Goal: Information Seeking & Learning: Learn about a topic

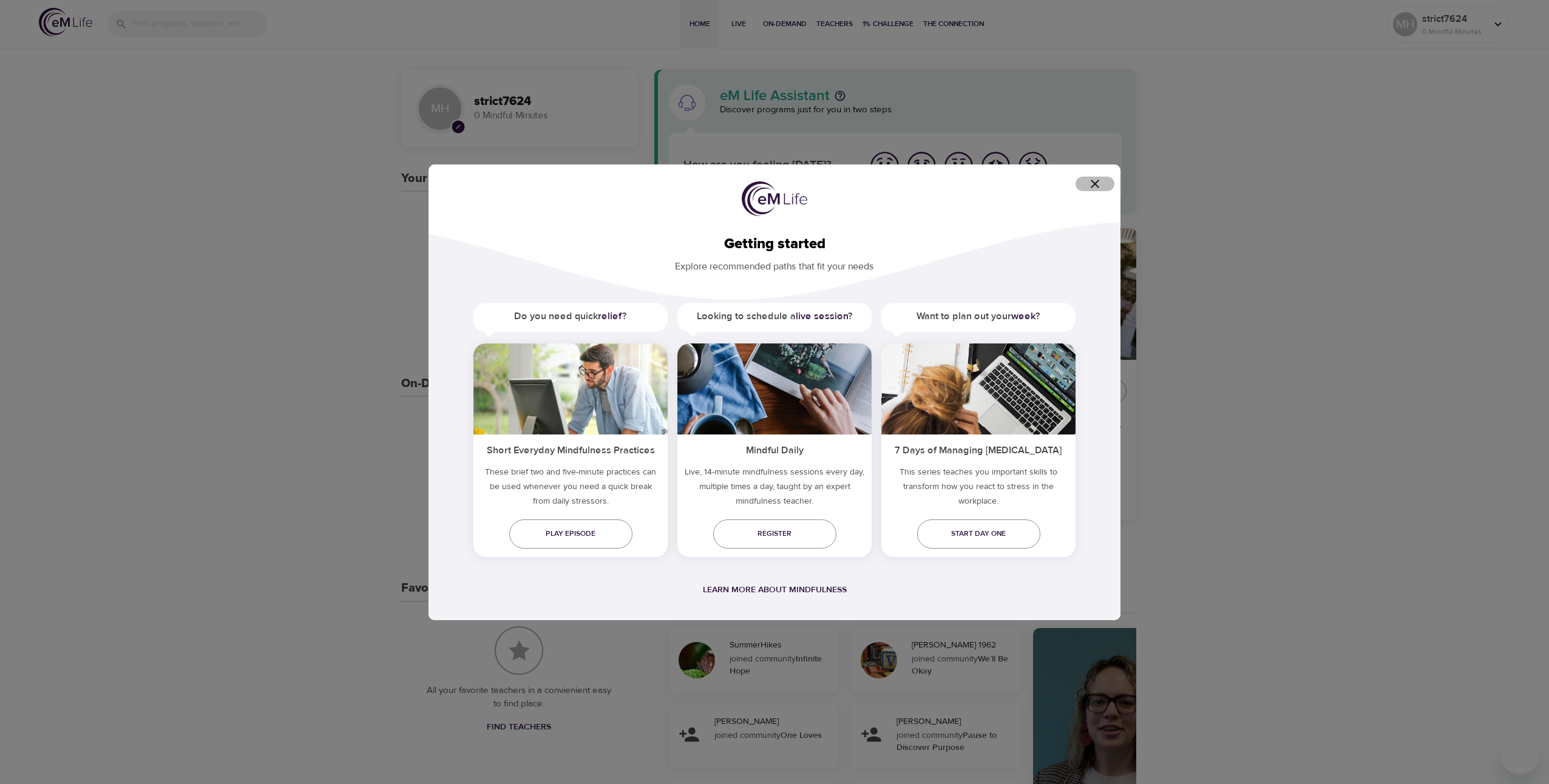
click at [1093, 180] on icon "button" at bounding box center [1094, 183] width 14 height 14
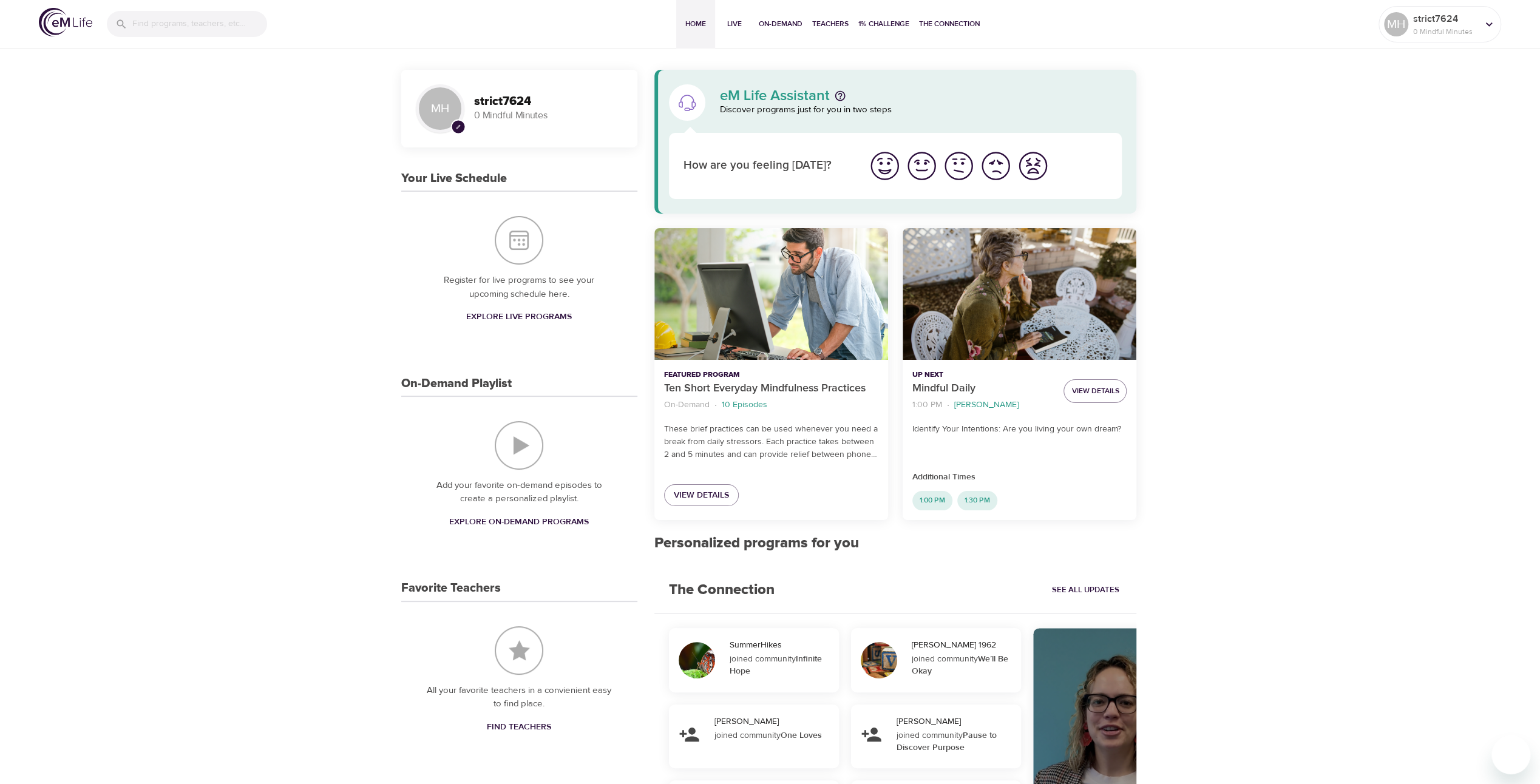
click at [1201, 261] on div "MH pencil strict7624 0 Mindful Minutes Your Live Schedule Register for live pro…" at bounding box center [770, 586] width 1540 height 1081
click at [772, 25] on span "On-Demand" at bounding box center [780, 24] width 43 height 12
